Goal: Check status: Check status

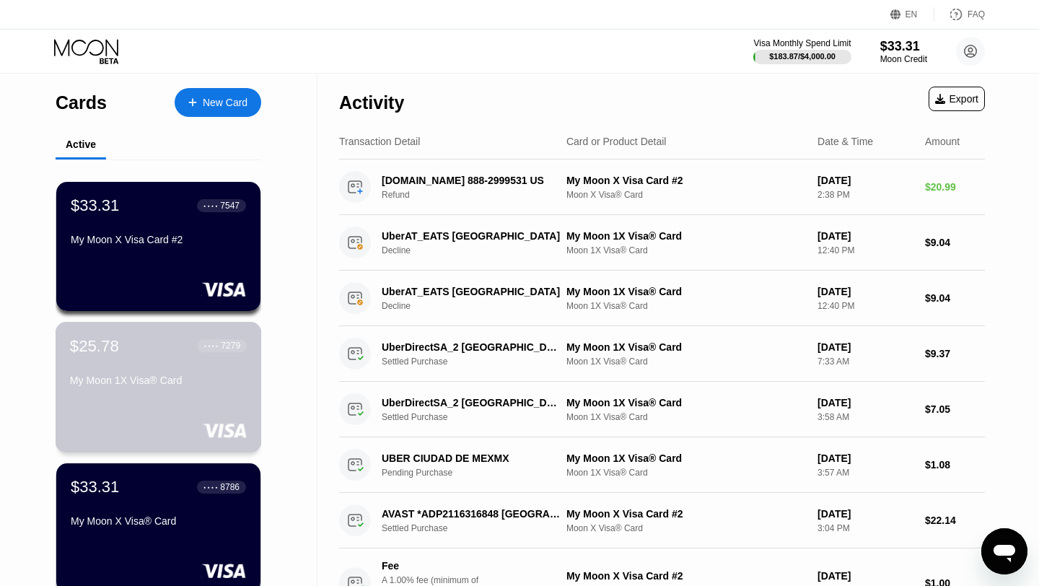
click at [154, 375] on div "My Moon 1X Visa® Card" at bounding box center [158, 381] width 177 height 12
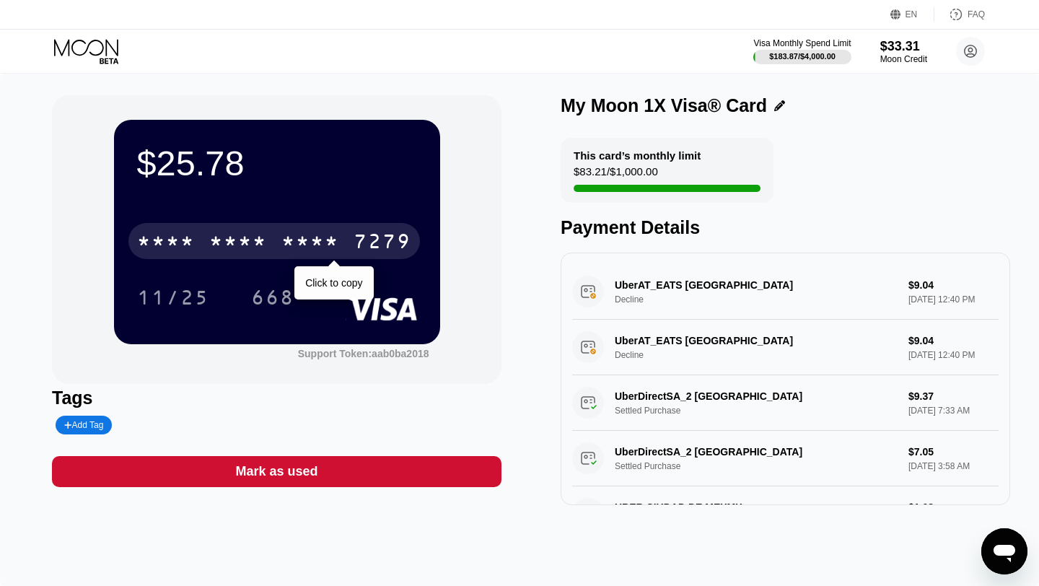
click at [285, 237] on div "* * * *" at bounding box center [310, 243] width 58 height 23
